Goal: Check status: Check status

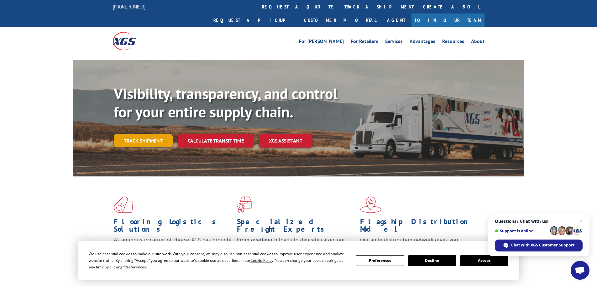
click at [127, 134] on link "Track shipment" at bounding box center [143, 140] width 59 height 13
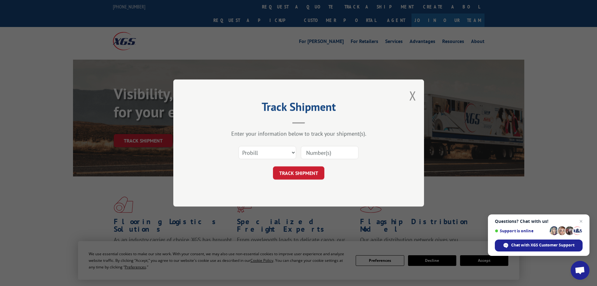
click at [309, 156] on input at bounding box center [330, 152] width 58 height 13
paste input "387999150"
type input "387999150"
click at [278, 150] on select "Select category... Probill BOL PO" at bounding box center [268, 152] width 58 height 13
select select "bol"
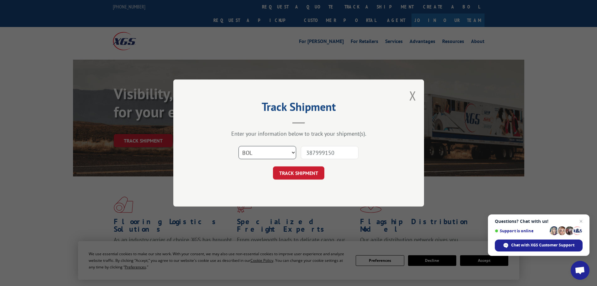
click at [239, 146] on select "Select category... Probill BOL PO" at bounding box center [268, 152] width 58 height 13
click at [304, 179] on button "TRACK SHIPMENT" at bounding box center [298, 172] width 51 height 13
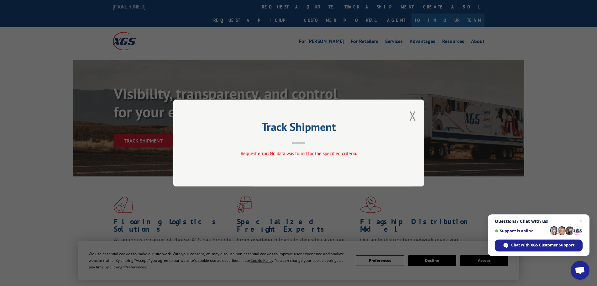
click at [407, 118] on div "Track Shipment Request error: No data was found for the specified criteria." at bounding box center [298, 142] width 251 height 87
click at [411, 118] on button "Close modal" at bounding box center [412, 115] width 7 height 17
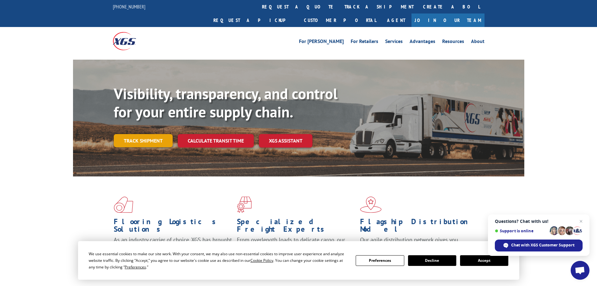
click at [157, 134] on link "Track shipment" at bounding box center [143, 140] width 59 height 13
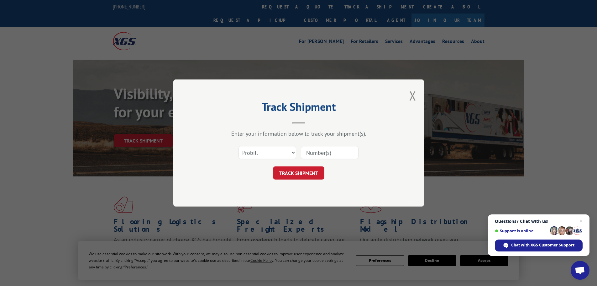
paste input "387999150"
type input "387999150"
click at [298, 173] on button "TRACK SHIPMENT" at bounding box center [298, 172] width 51 height 13
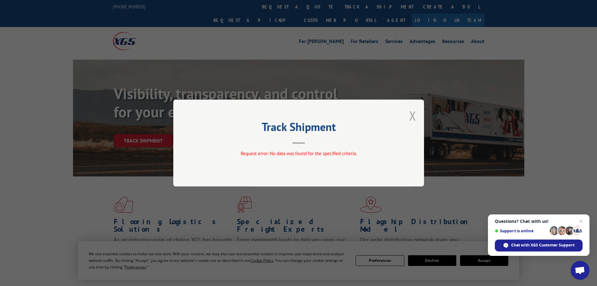
click at [410, 118] on button "Close modal" at bounding box center [412, 115] width 7 height 17
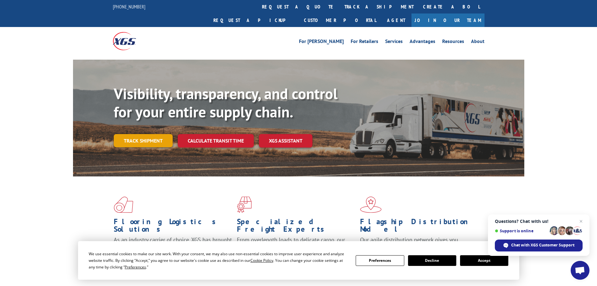
click at [156, 134] on link "Track shipment" at bounding box center [143, 140] width 59 height 13
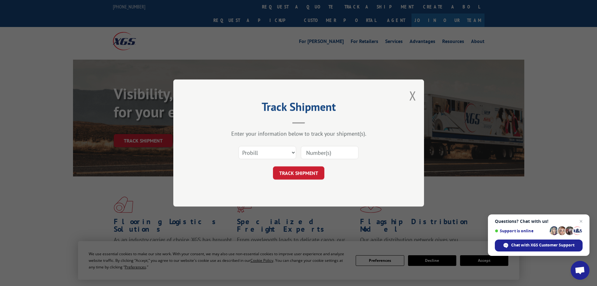
click at [333, 150] on input at bounding box center [330, 152] width 58 height 13
paste input "387999150"
type input "387999150"
click at [297, 178] on button "TRACK SHIPMENT" at bounding box center [298, 172] width 51 height 13
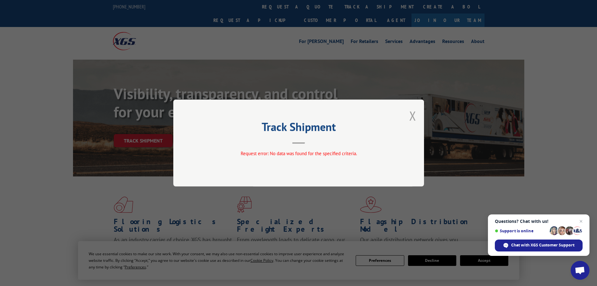
click at [415, 111] on button "Close modal" at bounding box center [412, 115] width 7 height 17
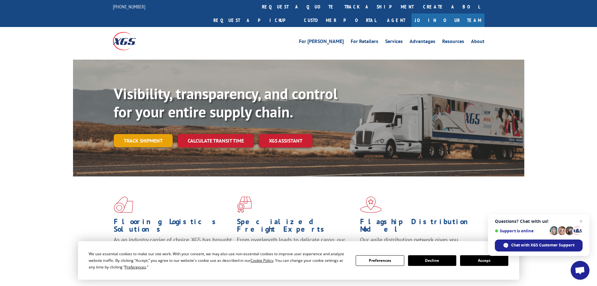
click at [151, 134] on link "Track shipment" at bounding box center [143, 140] width 59 height 13
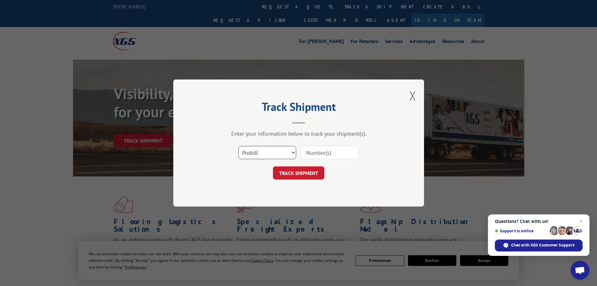
click at [275, 152] on select "Select category... Probill BOL PO" at bounding box center [268, 152] width 58 height 13
select select "po"
click at [239, 146] on select "Select category... Probill BOL PO" at bounding box center [268, 152] width 58 height 13
paste input "76513995"
type input "76513995"
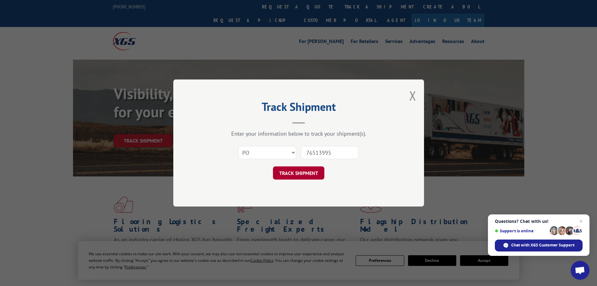
click at [299, 178] on button "TRACK SHIPMENT" at bounding box center [298, 172] width 51 height 13
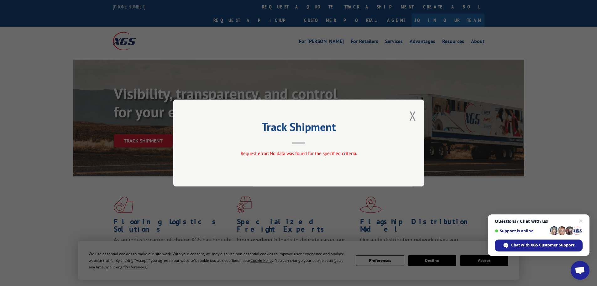
click at [77, 96] on div "Track Shipment Request error: No data was found for the specified criteria." at bounding box center [298, 143] width 597 height 286
click at [153, 135] on div "Track Shipment Request error: No data was found for the specified criteria." at bounding box center [298, 143] width 597 height 286
